Goal: Task Accomplishment & Management: Complete application form

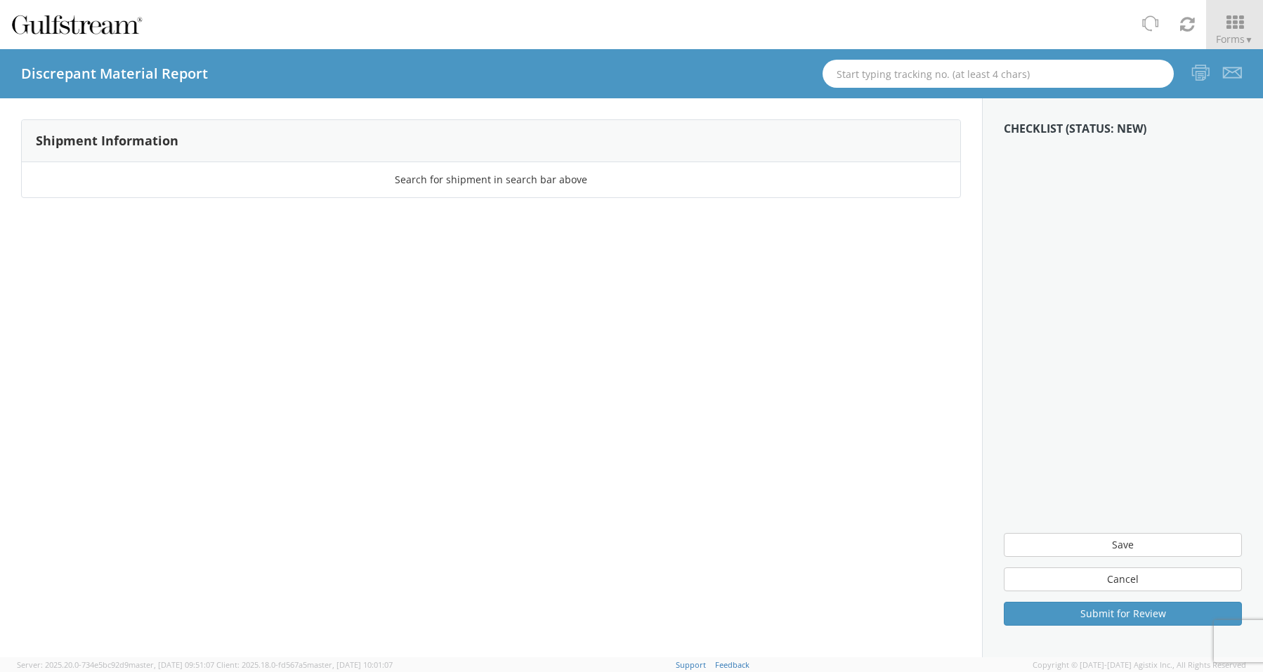
drag, startPoint x: 367, startPoint y: 244, endPoint x: 400, endPoint y: 213, distance: 45.2
click at [367, 242] on div "Shipment Information Search for shipment in search bar above" at bounding box center [491, 377] width 982 height 559
click at [1231, 34] on span "Forms ▼" at bounding box center [1234, 38] width 37 height 13
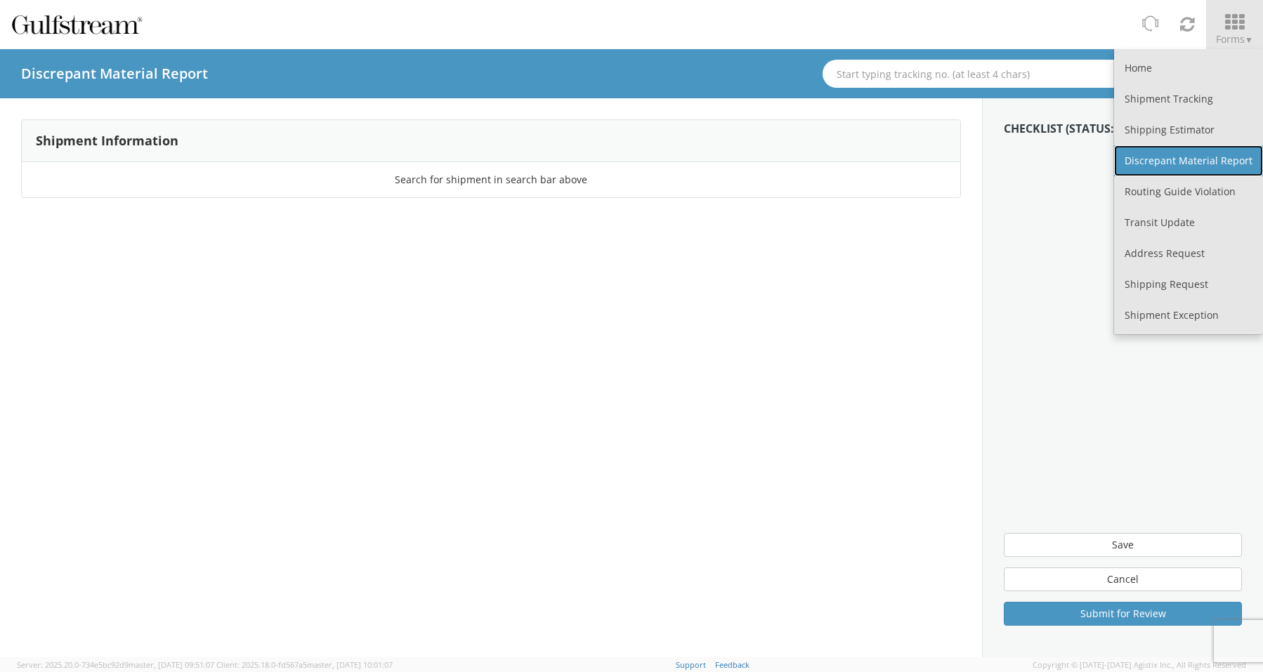
click at [1210, 155] on link "Discrepant Material Report" at bounding box center [1188, 160] width 149 height 31
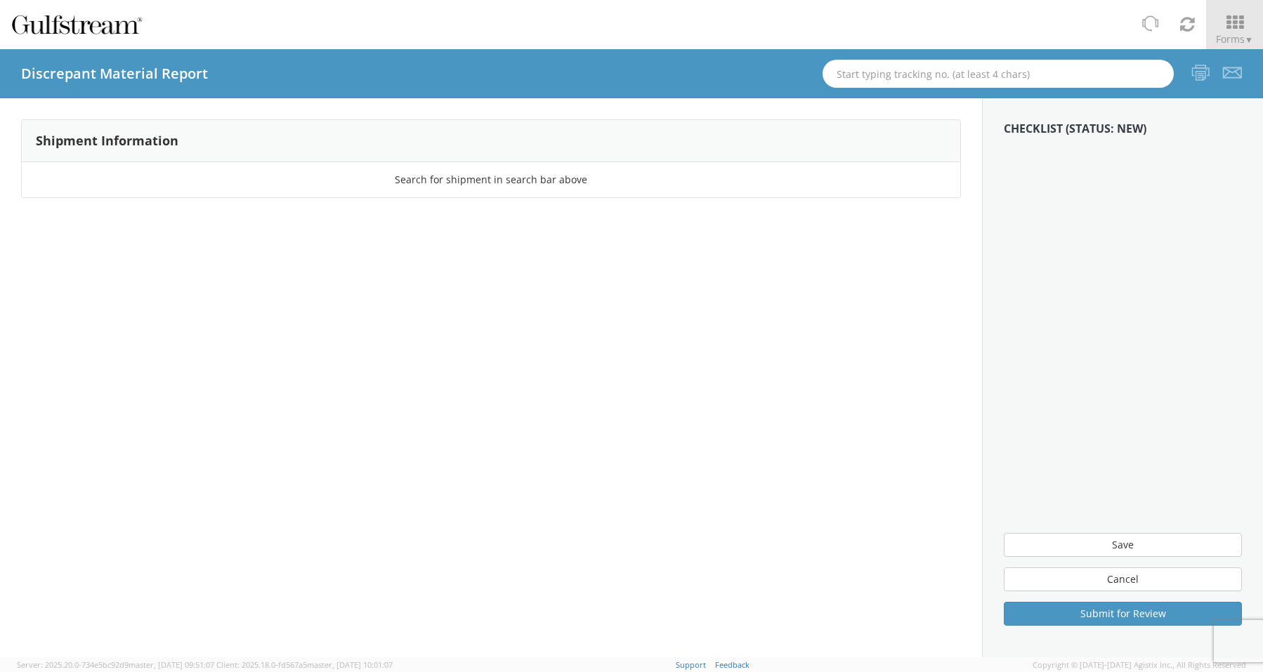
click at [1134, 238] on aside "Checklist (Status: New) Save Cancel Submit for Review" at bounding box center [1122, 377] width 281 height 559
click at [1125, 579] on button "Cancel" at bounding box center [1122, 579] width 238 height 24
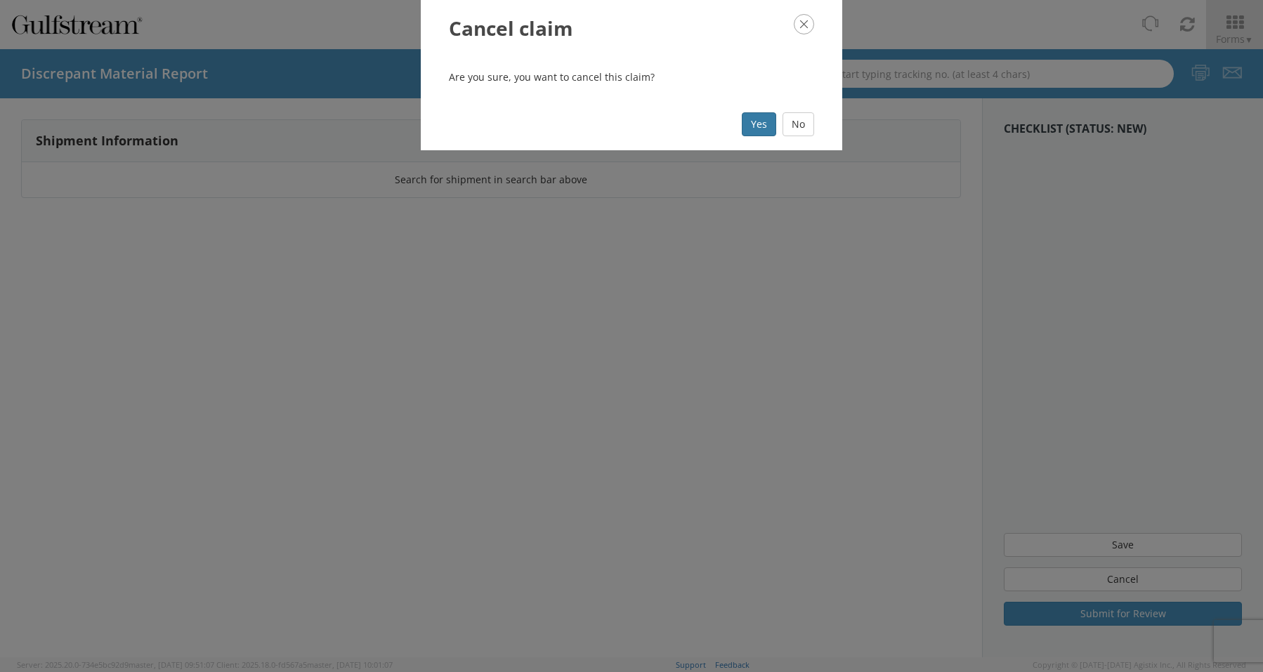
click at [751, 129] on button "Yes" at bounding box center [759, 124] width 34 height 24
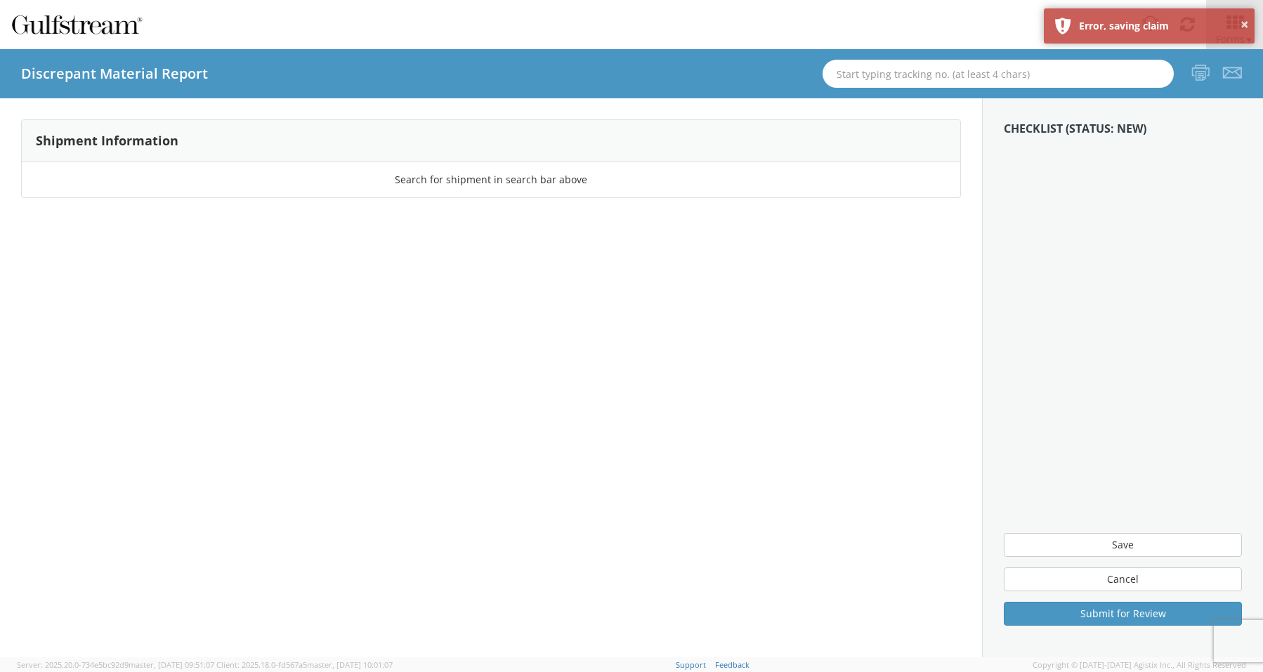
click at [499, 167] on div "Search for shipment in search bar above" at bounding box center [491, 179] width 938 height 35
click at [1036, 69] on input "text" at bounding box center [997, 74] width 351 height 28
click at [962, 204] on div "Shipment Information Search for shipment in search bar above" at bounding box center [491, 377] width 982 height 559
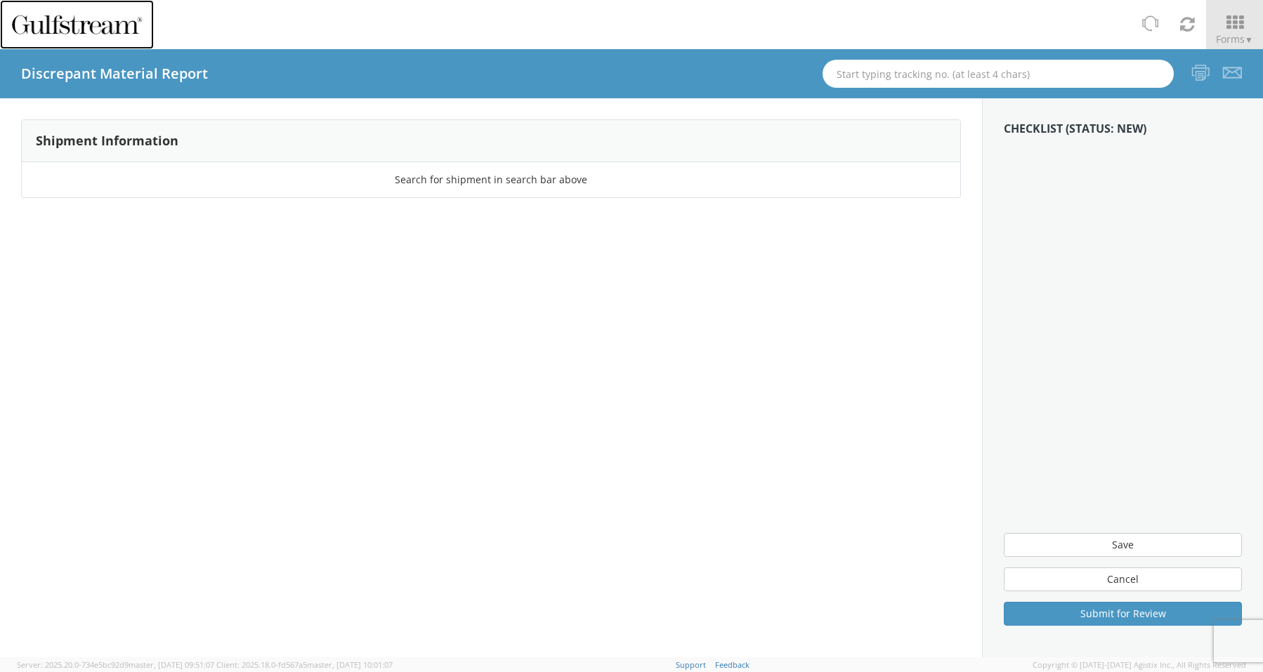
click at [80, 32] on img at bounding box center [77, 25] width 133 height 24
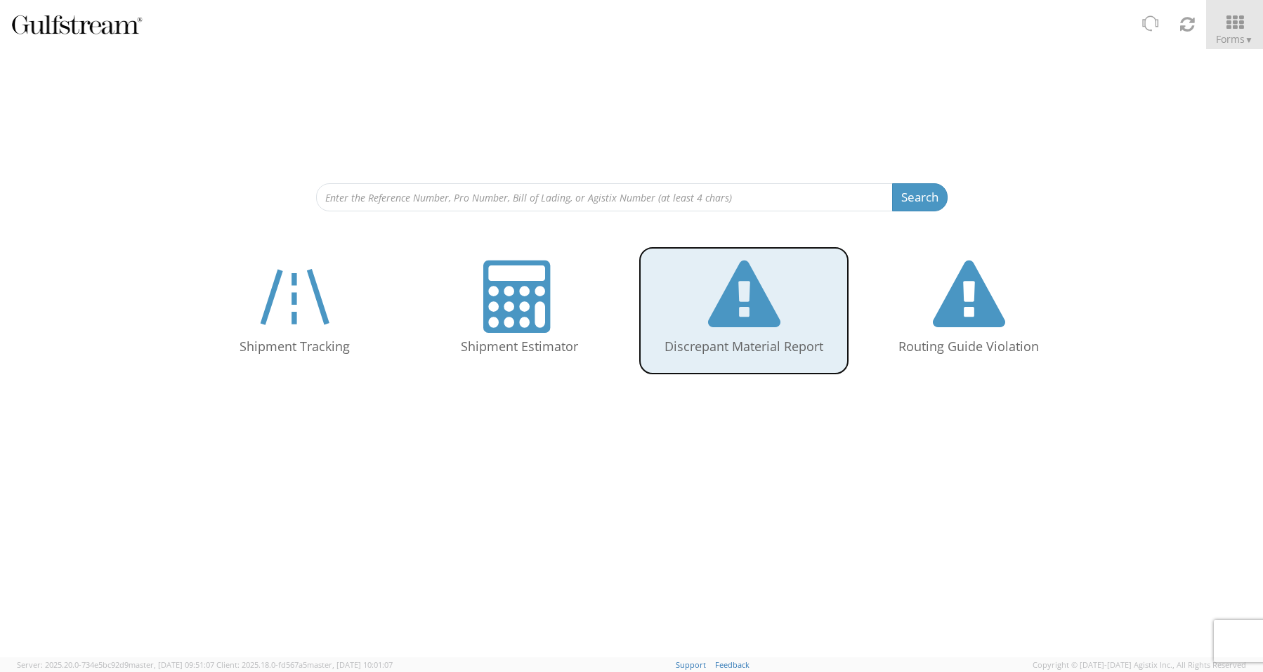
click at [729, 301] on icon at bounding box center [744, 297] width 72 height 72
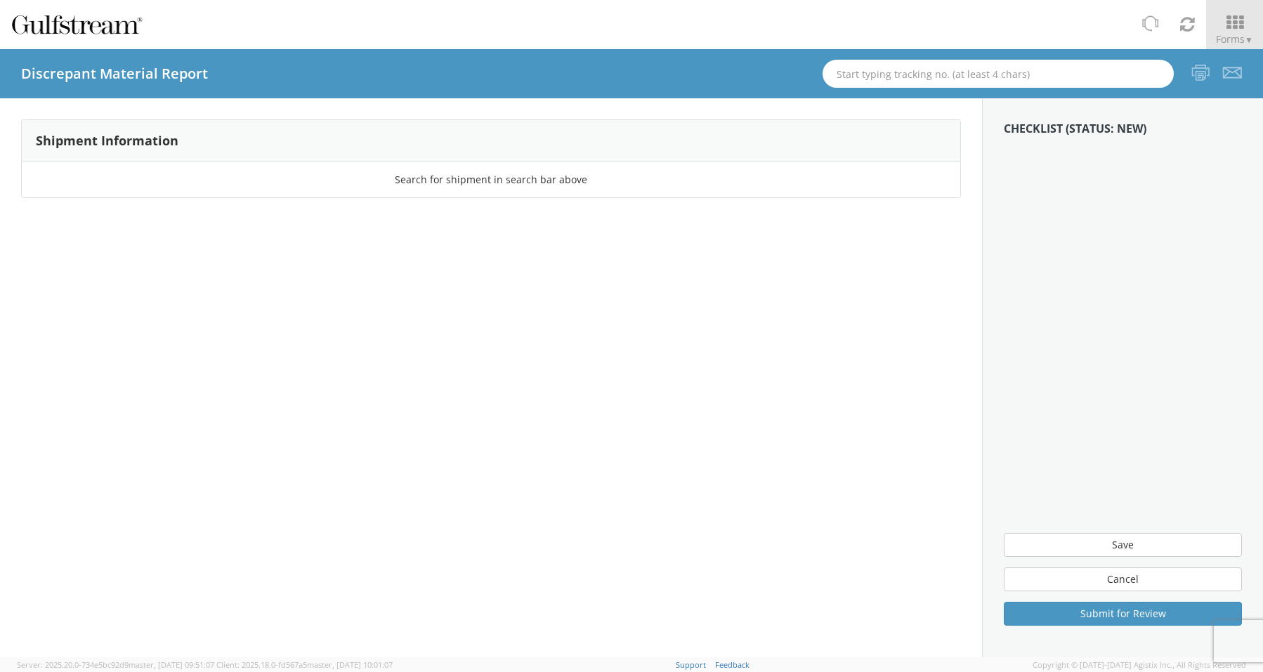
click at [479, 183] on div "Search for shipment in search bar above" at bounding box center [491, 180] width 938 height 14
click at [120, 137] on h3 "Shipment Information" at bounding box center [107, 141] width 143 height 14
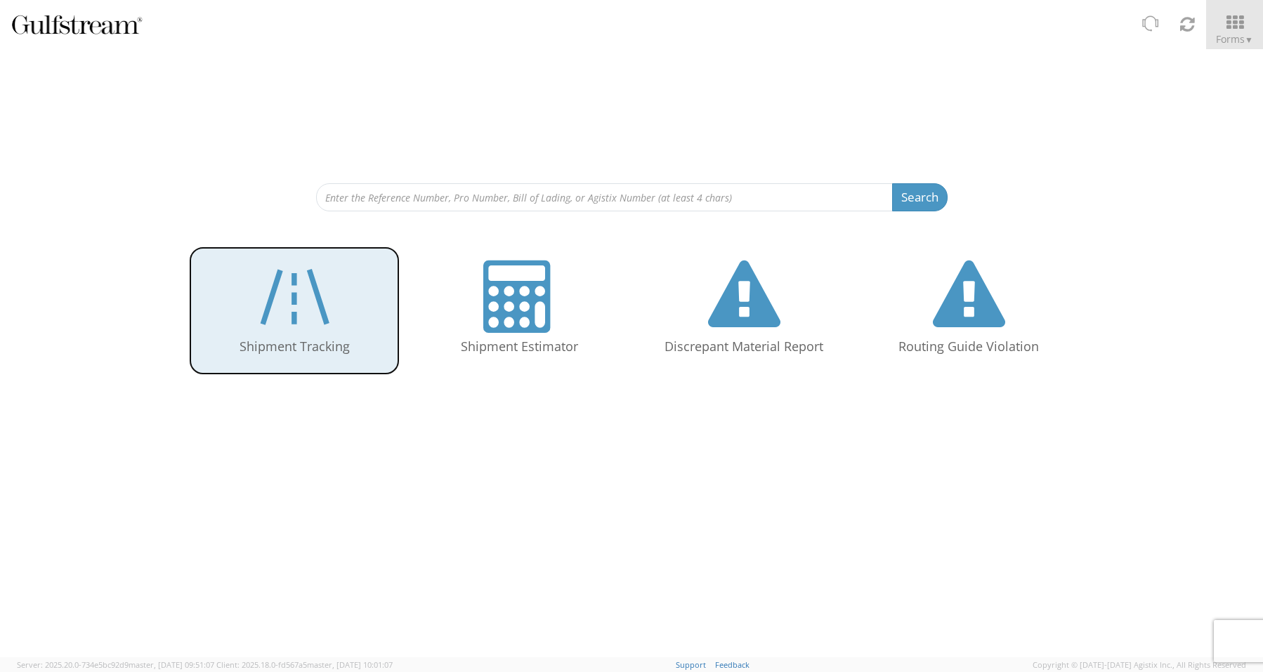
click at [320, 331] on icon at bounding box center [293, 297] width 81 height 72
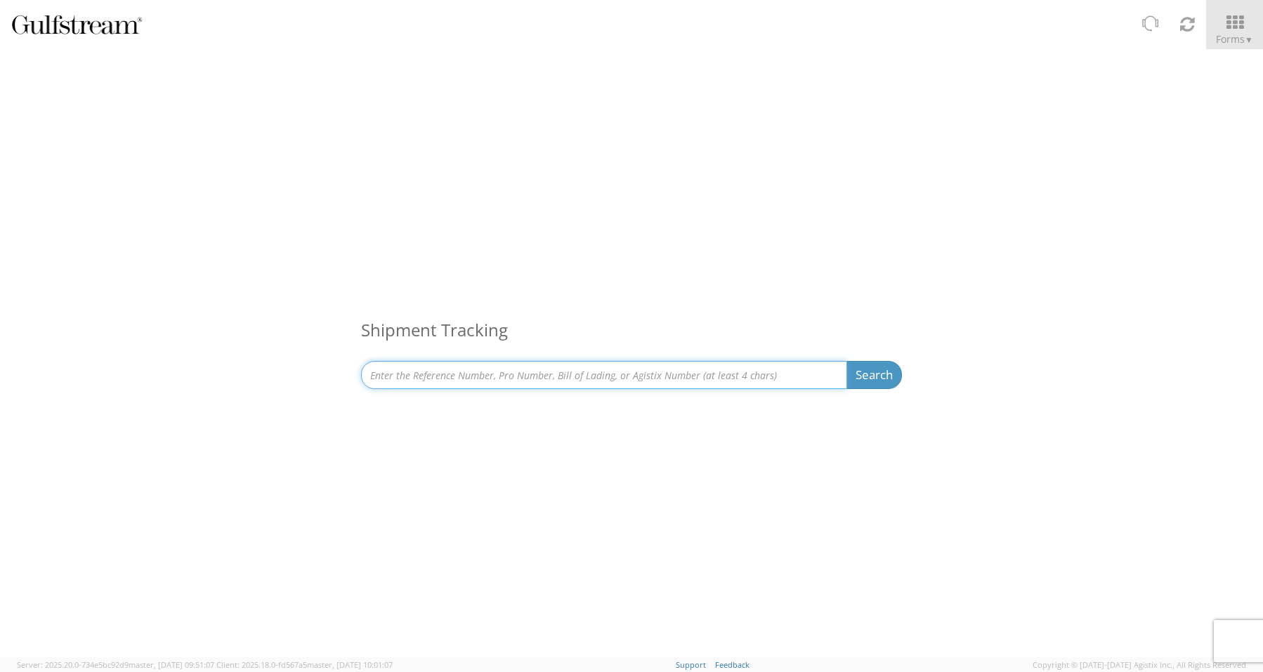
click at [501, 374] on input at bounding box center [604, 375] width 486 height 28
click at [535, 382] on input at bounding box center [604, 375] width 486 height 28
